Goal: Find specific page/section: Find specific page/section

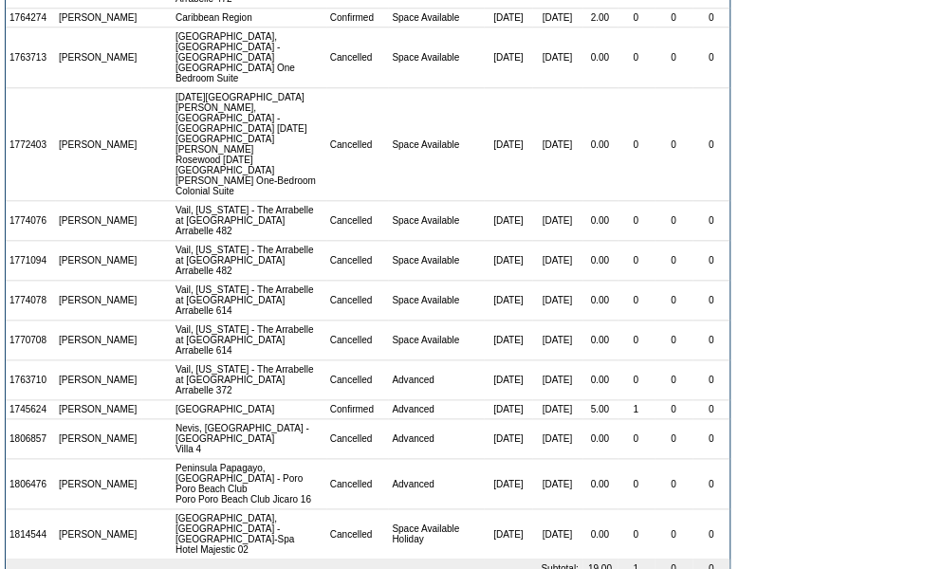
scroll to position [692, 0]
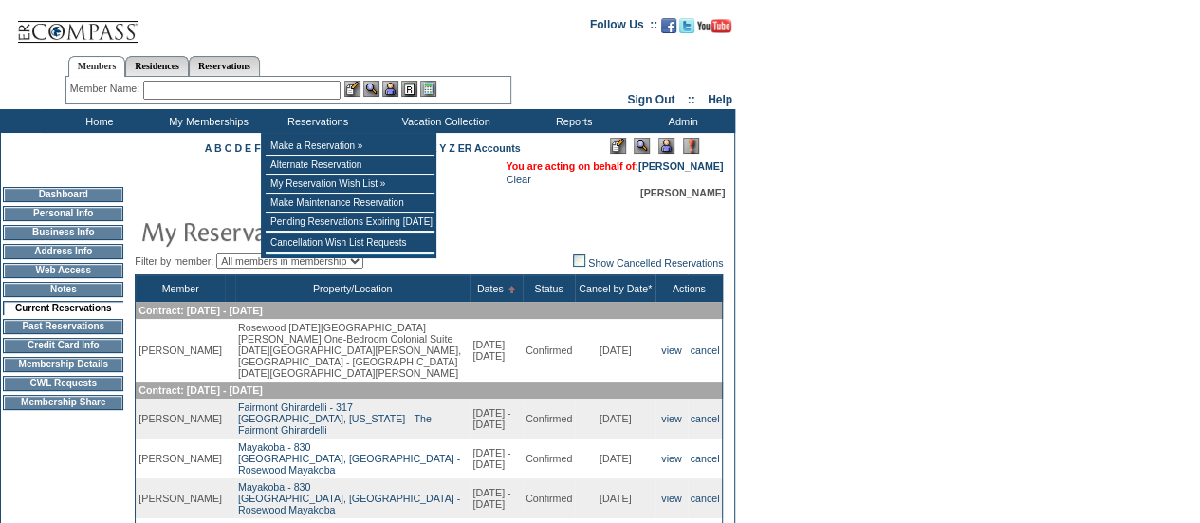
click at [249, 88] on input "text" at bounding box center [241, 90] width 197 height 19
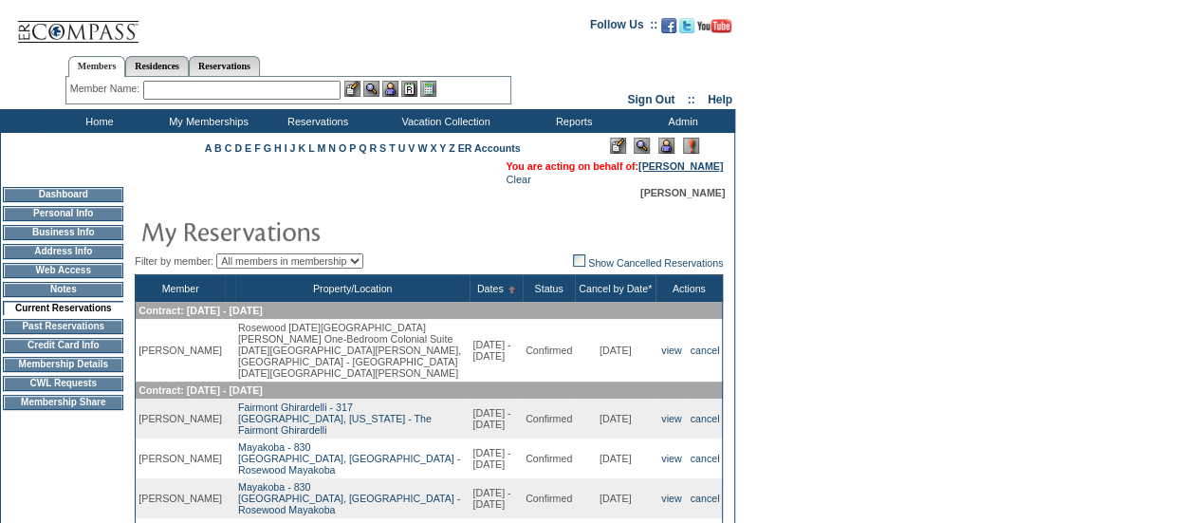
click at [662, 165] on link "[PERSON_NAME]" at bounding box center [680, 165] width 84 height 11
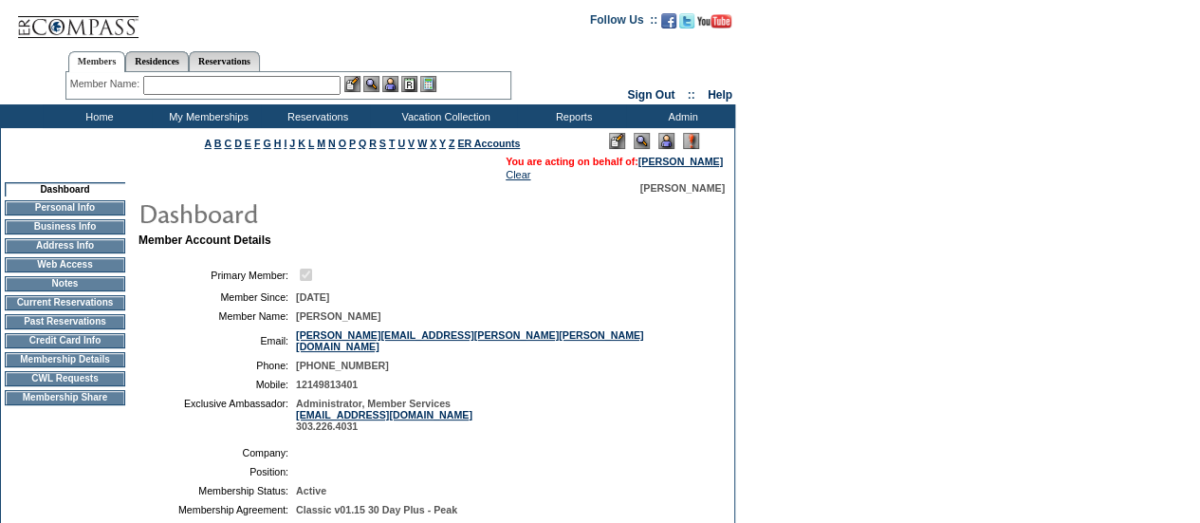
click at [679, 137] on td at bounding box center [678, 141] width 3 height 16
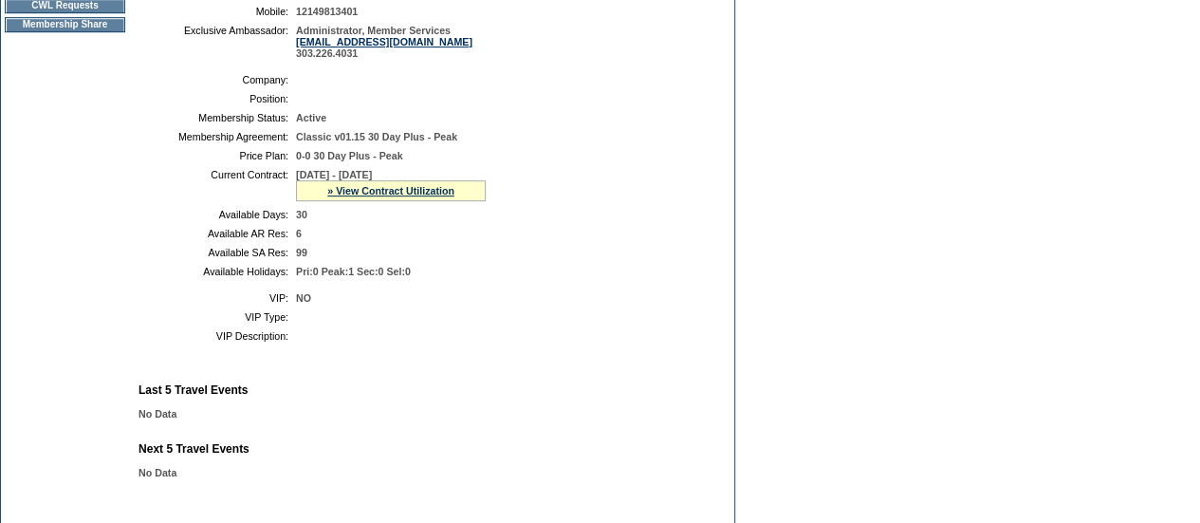
scroll to position [396, 0]
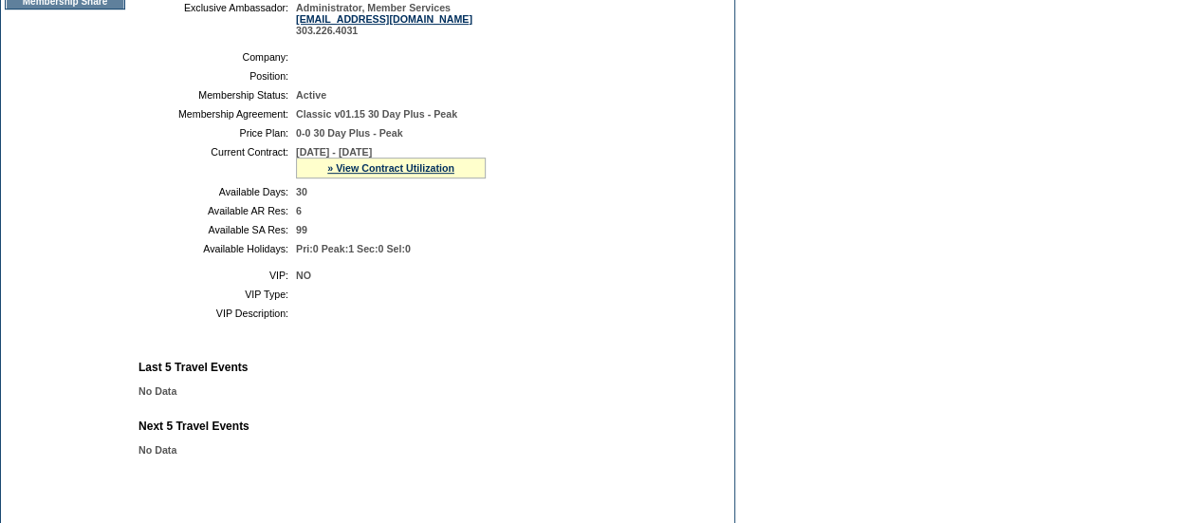
click at [451, 222] on table "Company: Position: Membership Status: Active Membership Agreement: Classic v01.…" at bounding box center [422, 153] width 569 height 218
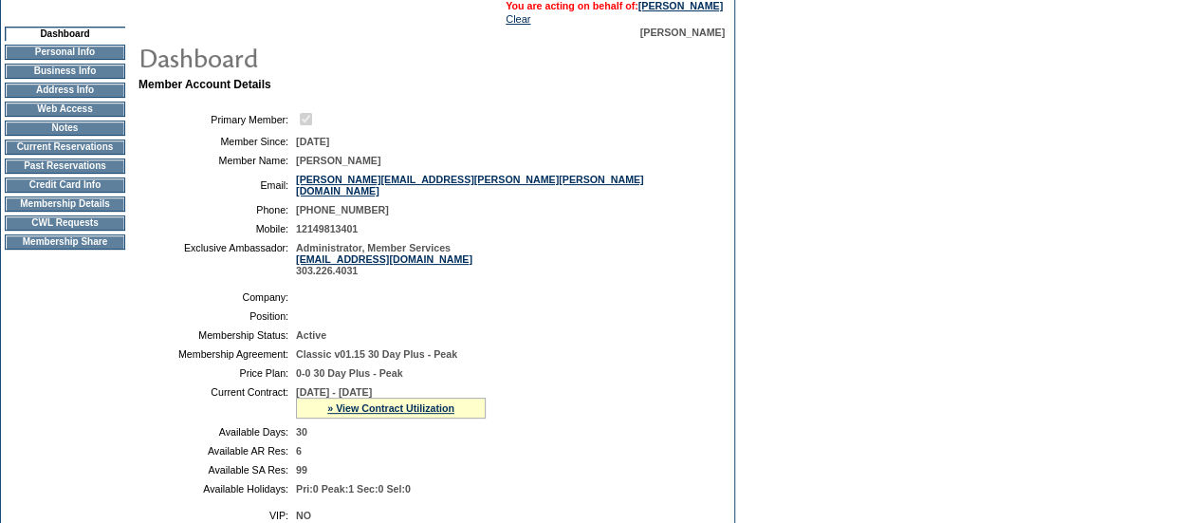
scroll to position [0, 0]
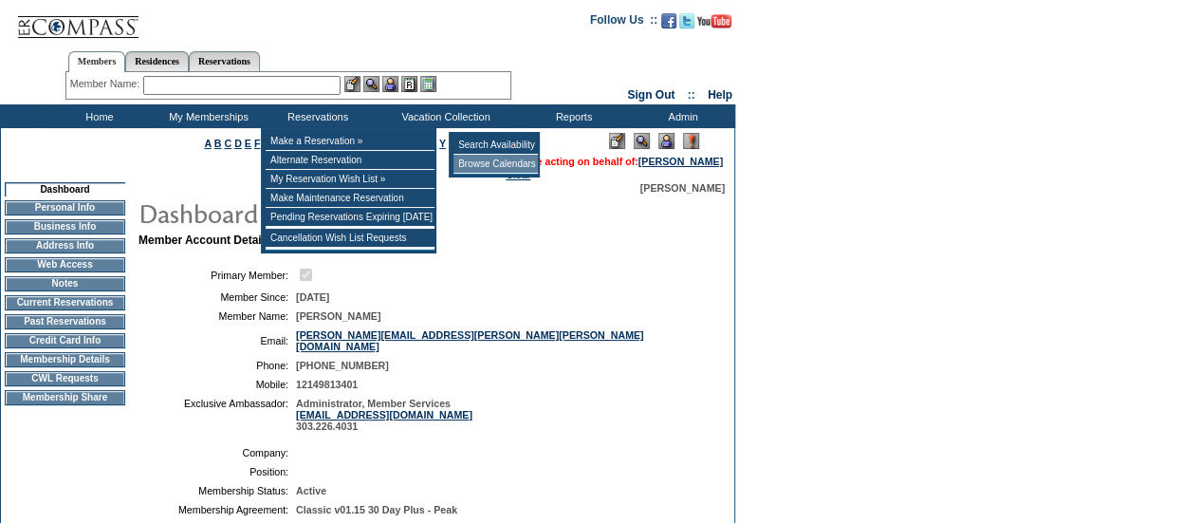
click at [494, 164] on td "Browse Calendars" at bounding box center [495, 164] width 84 height 19
